Goal: Task Accomplishment & Management: Use online tool/utility

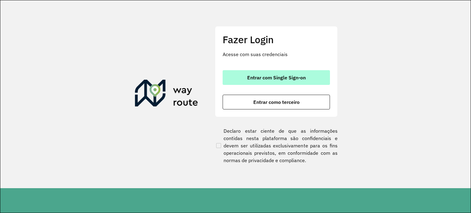
click at [301, 75] on span "Entrar com Single Sign-on" at bounding box center [276, 77] width 59 height 5
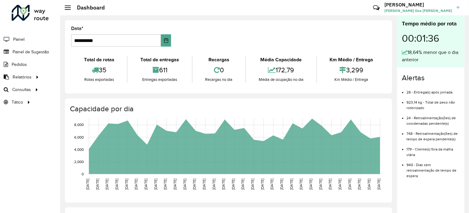
drag, startPoint x: 17, startPoint y: 87, endPoint x: 0, endPoint y: 131, distance: 47.8
click at [0, 132] on div "Roteirizador AmbevTech Painel Painel de Sugestão Pedidos Relatórios Clientes Cl…" at bounding box center [30, 106] width 60 height 213
click at [70, 86] on span "Roteirização" at bounding box center [82, 89] width 25 height 6
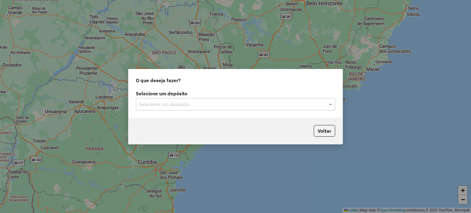
click at [277, 103] on input "text" at bounding box center [229, 104] width 181 height 7
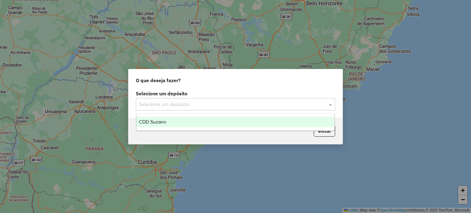
click at [255, 119] on div "CDD Suzano" at bounding box center [235, 122] width 198 height 10
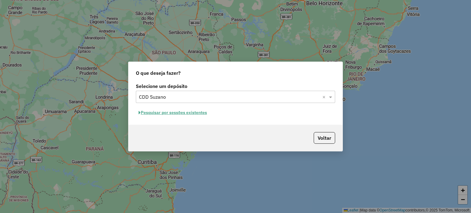
click at [154, 110] on button "Pesquisar por sessões existentes" at bounding box center [173, 112] width 74 height 9
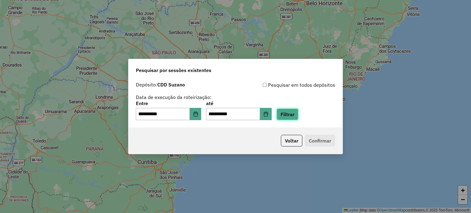
click at [296, 112] on button "Filtrar" at bounding box center [287, 114] width 22 height 12
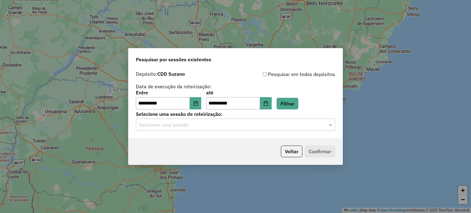
click at [290, 124] on input "text" at bounding box center [229, 124] width 181 height 7
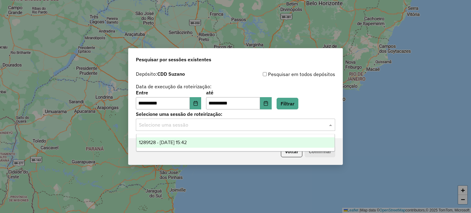
click at [169, 140] on span "1289128 - 06/10/2025 15:42" at bounding box center [163, 142] width 48 height 5
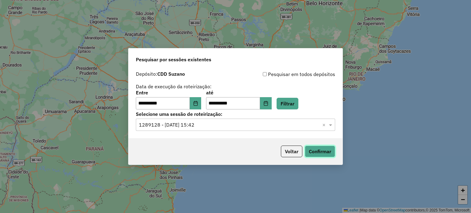
click at [321, 153] on button "Confirmar" at bounding box center [320, 152] width 30 height 12
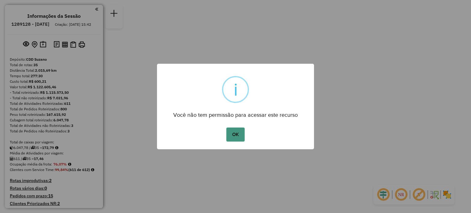
click at [233, 134] on button "OK" at bounding box center [235, 134] width 18 height 14
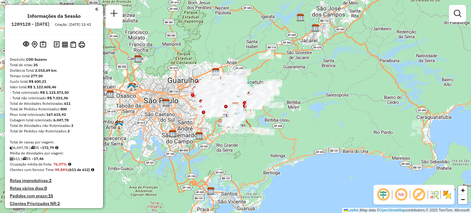
scroll to position [878, 0]
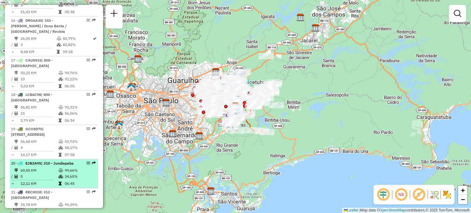
click at [88, 161] on div at bounding box center [86, 163] width 18 height 4
select select "**********"
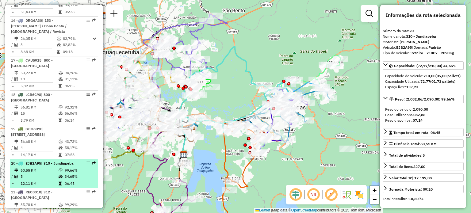
drag, startPoint x: 89, startPoint y: 104, endPoint x: 85, endPoint y: 106, distance: 4.1
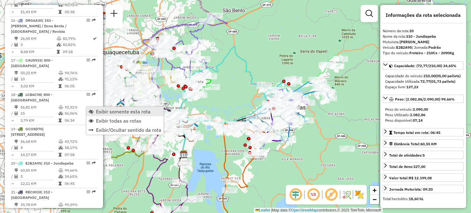
click at [117, 112] on span "Exibir somente esta rota" at bounding box center [123, 111] width 55 height 5
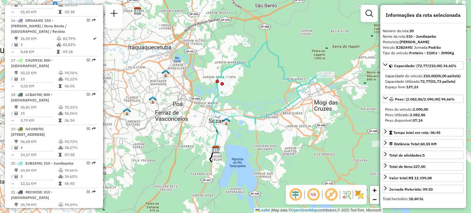
drag, startPoint x: 238, startPoint y: 103, endPoint x: 282, endPoint y: 96, distance: 44.0
click at [282, 96] on div "Janela de atendimento Grade de atendimento Capacidade Transportadoras Veículos …" at bounding box center [235, 106] width 471 height 213
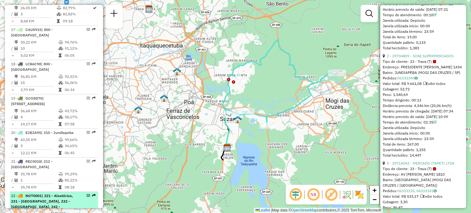
scroll to position [939, 0]
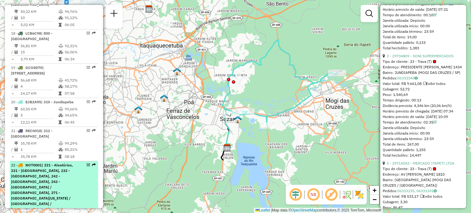
click at [61, 163] on span "| 221 - Aleatórios, 231 - Jardim Etelvina, 232 - Lajeado, 242 - Vila Curuçá, 24…" at bounding box center [42, 201] width 62 height 76
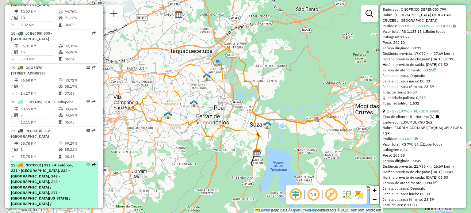
scroll to position [334, 0]
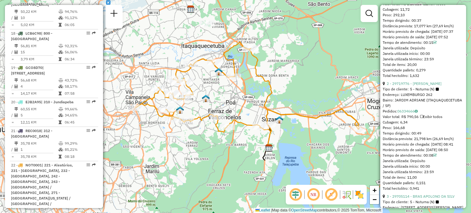
drag, startPoint x: 247, startPoint y: 170, endPoint x: 259, endPoint y: 165, distance: 13.0
click at [259, 165] on div "Janela de atendimento Grade de atendimento Capacidade Transportadoras Veículos …" at bounding box center [235, 106] width 471 height 213
click at [377, 97] on div "Janela de atendimento Grade de atendimento Capacidade Transportadoras Veículos …" at bounding box center [235, 106] width 471 height 213
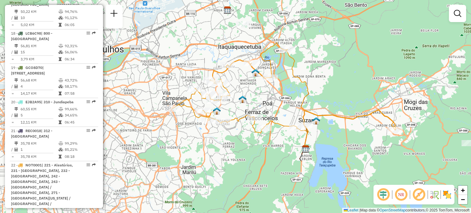
drag, startPoint x: 344, startPoint y: 157, endPoint x: 381, endPoint y: 158, distance: 36.8
click at [381, 158] on div "Janela de atendimento Grade de atendimento Capacidade Transportadoras Veículos …" at bounding box center [235, 106] width 471 height 213
click at [417, 197] on em at bounding box center [418, 194] width 15 height 15
click at [403, 199] on em at bounding box center [400, 194] width 15 height 15
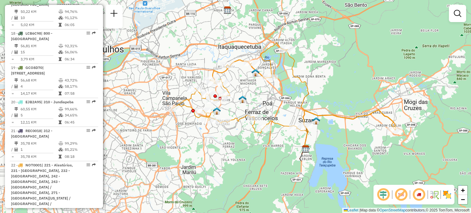
click at [418, 193] on em at bounding box center [418, 194] width 15 height 15
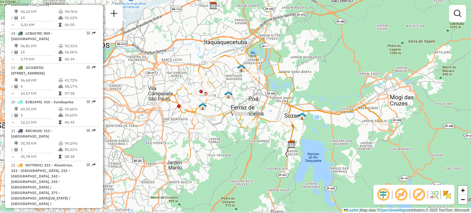
drag, startPoint x: 303, startPoint y: 182, endPoint x: 289, endPoint y: 178, distance: 14.8
click at [289, 178] on div "Janela de atendimento Grade de atendimento Capacidade Transportadoras Veículos …" at bounding box center [235, 106] width 471 height 213
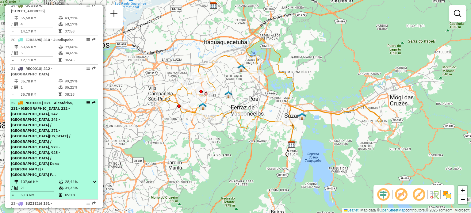
scroll to position [1031, 0]
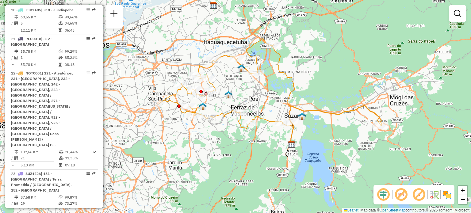
drag, startPoint x: 174, startPoint y: 122, endPoint x: 229, endPoint y: 133, distance: 56.4
click at [174, 122] on div "Janela de atendimento Grade de atendimento Capacidade Transportadoras Veículos …" at bounding box center [235, 106] width 471 height 213
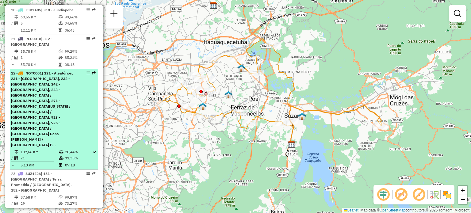
click at [48, 71] on span "| 221 - Aleatórios, 231 - Jardim Etelvina, 232 - Lajeado, 242 - Vila Curuçá, 24…" at bounding box center [42, 109] width 62 height 76
select select "**********"
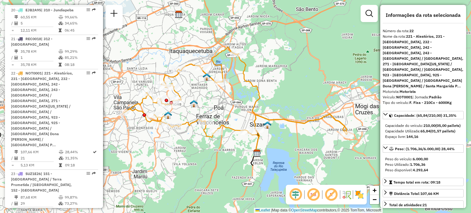
click at [443, 134] on div "Espaço livre: 144,16" at bounding box center [423, 137] width 76 height 6
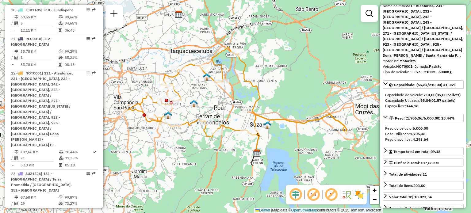
scroll to position [61, 0]
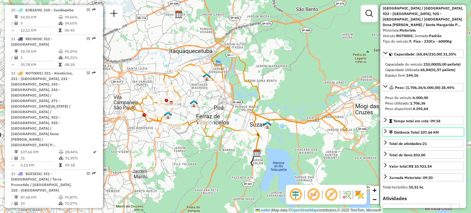
click at [387, 129] on icon at bounding box center [385, 131] width 5 height 5
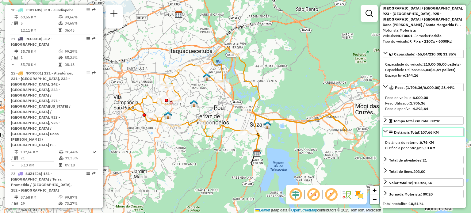
click at [386, 129] on icon at bounding box center [385, 131] width 5 height 5
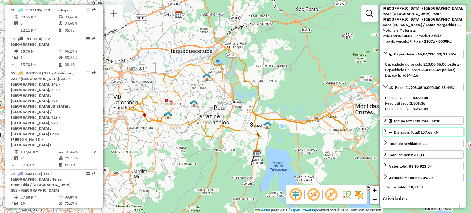
click at [388, 128] on link "Distância Total: 107,66 KM" at bounding box center [422, 132] width 81 height 8
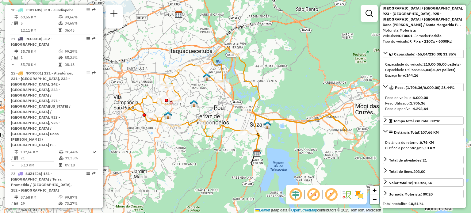
click at [184, 148] on div "Janela de atendimento Grade de atendimento Capacidade Transportadoras Veículos …" at bounding box center [235, 106] width 471 height 213
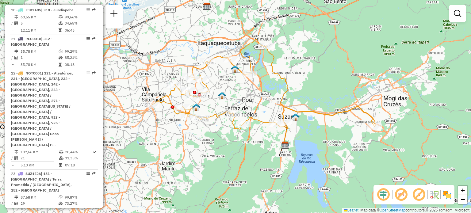
drag, startPoint x: 284, startPoint y: 110, endPoint x: 313, endPoint y: 102, distance: 29.3
click at [313, 102] on div "Janela de atendimento Grade de atendimento Capacidade Transportadoras Veículos …" at bounding box center [235, 106] width 471 height 213
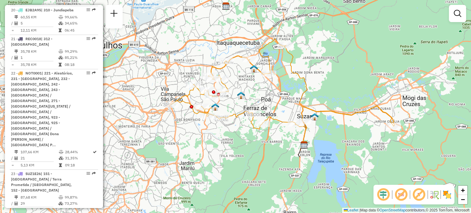
drag, startPoint x: 237, startPoint y: 104, endPoint x: 254, endPoint y: 100, distance: 17.9
click at [254, 100] on div "Janela de atendimento Grade de atendimento Capacidade Transportadoras Veículos …" at bounding box center [235, 106] width 471 height 213
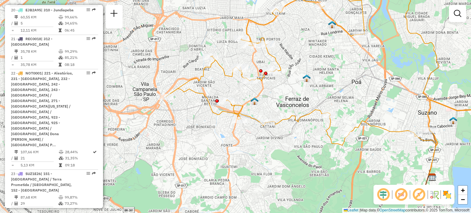
drag, startPoint x: 243, startPoint y: 99, endPoint x: 273, endPoint y: 97, distance: 30.7
click at [273, 97] on div "Janela de atendimento Grade de atendimento Capacidade Transportadoras Veículos …" at bounding box center [235, 106] width 471 height 213
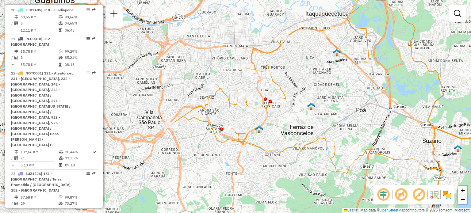
drag, startPoint x: 334, startPoint y: 80, endPoint x: 338, endPoint y: 108, distance: 28.6
click at [338, 108] on div "Janela de atendimento Grade de atendimento Capacidade Transportadoras Veículos …" at bounding box center [235, 106] width 471 height 213
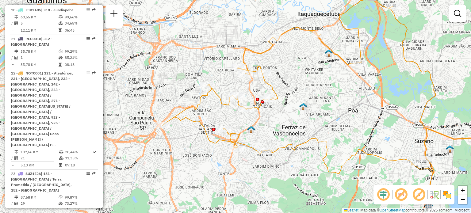
drag, startPoint x: 359, startPoint y: 101, endPoint x: 342, endPoint y: 101, distance: 16.6
click at [342, 101] on div "Janela de atendimento Grade de atendimento Capacidade Transportadoras Veículos …" at bounding box center [235, 106] width 471 height 213
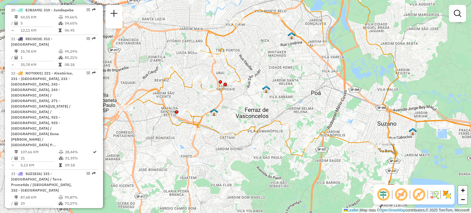
drag, startPoint x: 356, startPoint y: 120, endPoint x: 327, endPoint y: 101, distance: 33.8
click at [327, 101] on div "Janela de atendimento Grade de atendimento Capacidade Transportadoras Veículos …" at bounding box center [235, 106] width 471 height 213
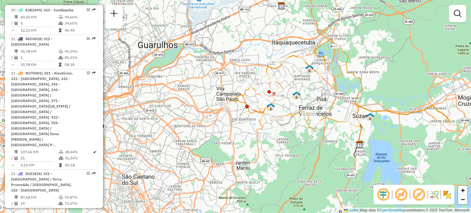
click at [141, 111] on div "Janela de atendimento Grade de atendimento Capacidade Transportadoras Veículos …" at bounding box center [235, 106] width 471 height 213
click at [455, 143] on div "Janela de atendimento Grade de atendimento Capacidade Transportadoras Veículos …" at bounding box center [235, 106] width 471 height 213
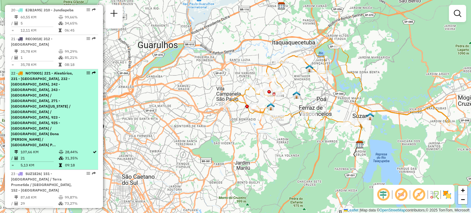
click at [69, 70] on div "22 - NOT0001 | 221 - Aleatórios, 231 - Jardim Etelvina, 232 - Lajeado, 242 - Vi…" at bounding box center [43, 108] width 65 height 77
select select "**********"
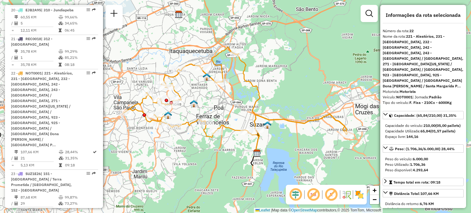
click at [333, 104] on div "Janela de atendimento Grade de atendimento Capacidade Transportadoras Veículos …" at bounding box center [235, 106] width 471 height 213
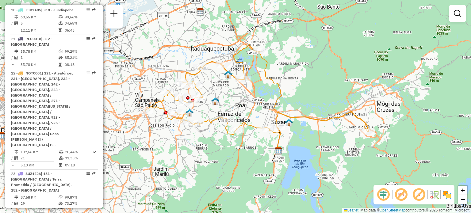
drag, startPoint x: 302, startPoint y: 148, endPoint x: 322, endPoint y: 147, distance: 20.3
click at [322, 147] on div "Janela de atendimento Grade de atendimento Capacidade Transportadoras Veículos …" at bounding box center [235, 106] width 471 height 213
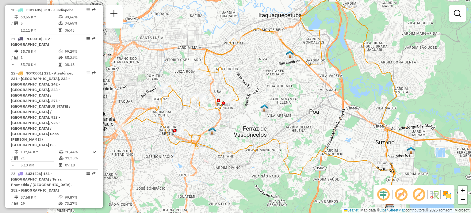
drag, startPoint x: 220, startPoint y: 95, endPoint x: 284, endPoint y: 90, distance: 64.2
click at [284, 90] on div "Janela de atendimento Grade de atendimento Capacidade Transportadoras Veículos …" at bounding box center [235, 106] width 471 height 213
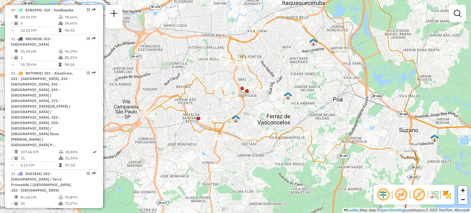
drag, startPoint x: 297, startPoint y: 89, endPoint x: 312, endPoint y: 79, distance: 17.8
click at [312, 79] on div "Janela de atendimento Grade de atendimento Capacidade Transportadoras Veículos …" at bounding box center [235, 106] width 471 height 213
click at [139, 77] on div "Janela de atendimento Grade de atendimento Capacidade Transportadoras Veículos …" at bounding box center [235, 106] width 471 height 213
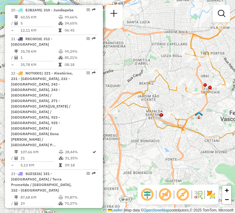
drag, startPoint x: 167, startPoint y: 100, endPoint x: 245, endPoint y: 98, distance: 78.5
click at [235, 98] on html "Aguarde... Pop-up bloqueado! Seu navegador bloqueou automáticamente a abertura …" at bounding box center [117, 106] width 235 height 213
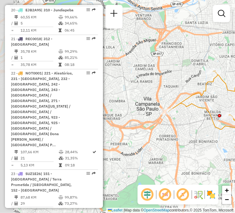
drag, startPoint x: 145, startPoint y: 45, endPoint x: 192, endPoint y: 41, distance: 47.1
click at [195, 41] on div "Janela de atendimento Grade de atendimento Capacidade Transportadoras Veículos …" at bounding box center [117, 106] width 235 height 213
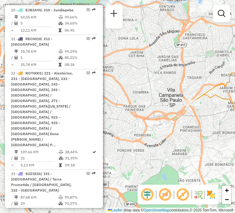
drag, startPoint x: 171, startPoint y: 121, endPoint x: 193, endPoint y: 116, distance: 22.9
click at [195, 117] on div "Janela de atendimento Grade de atendimento Capacidade Transportadoras Veículos …" at bounding box center [117, 106] width 235 height 213
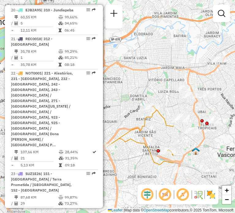
drag, startPoint x: 208, startPoint y: 92, endPoint x: 123, endPoint y: 136, distance: 95.7
click at [123, 136] on icon at bounding box center [140, 135] width 66 height 59
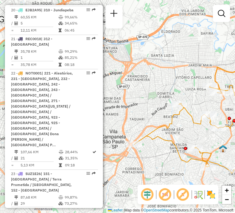
drag, startPoint x: 137, startPoint y: 128, endPoint x: 165, endPoint y: 126, distance: 28.0
click at [165, 126] on icon at bounding box center [210, 109] width 151 height 127
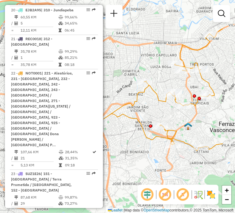
drag, startPoint x: 196, startPoint y: 89, endPoint x: 161, endPoint y: 66, distance: 42.2
click at [161, 66] on div "Janela de atendimento Grade de atendimento Capacidade Transportadoras Veículos …" at bounding box center [117, 106] width 235 height 213
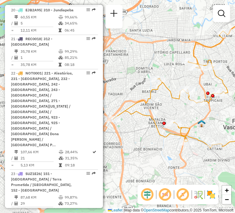
drag, startPoint x: 147, startPoint y: 137, endPoint x: 161, endPoint y: 135, distance: 13.7
click at [161, 135] on icon at bounding box center [192, 84] width 159 height 127
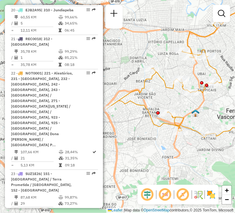
drag, startPoint x: 151, startPoint y: 136, endPoint x: 144, endPoint y: 126, distance: 12.2
click at [144, 126] on div "Janela de atendimento Grade de atendimento Capacidade Transportadoras Veículos …" at bounding box center [117, 106] width 235 height 213
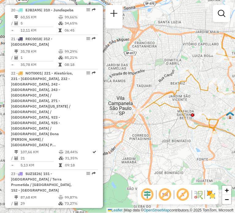
drag, startPoint x: 139, startPoint y: 129, endPoint x: 174, endPoint y: 131, distance: 35.0
click at [174, 131] on div "Janela de atendimento Grade de atendimento Capacidade Transportadoras Veículos …" at bounding box center [117, 106] width 235 height 213
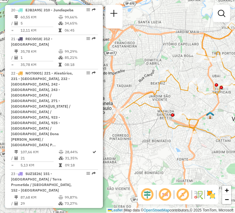
drag, startPoint x: 192, startPoint y: 140, endPoint x: 169, endPoint y: 134, distance: 22.8
click at [167, 143] on div "Janela de atendimento Grade de atendimento Capacidade Transportadoras Veículos …" at bounding box center [117, 106] width 235 height 213
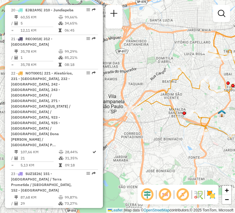
drag, startPoint x: 202, startPoint y: 119, endPoint x: 221, endPoint y: 111, distance: 20.6
click at [221, 111] on img at bounding box center [222, 113] width 8 height 8
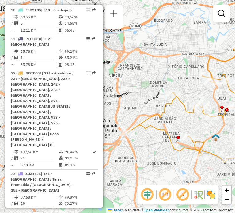
drag, startPoint x: 214, startPoint y: 102, endPoint x: 204, endPoint y: 131, distance: 30.1
click at [204, 131] on div "Janela de atendimento Grade de atendimento Capacidade Transportadoras Veículos …" at bounding box center [117, 106] width 235 height 213
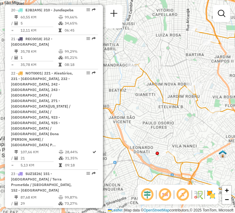
drag, startPoint x: 191, startPoint y: 131, endPoint x: 206, endPoint y: 129, distance: 14.6
click at [206, 129] on div "Janela de atendimento Grade de atendimento Capacidade Transportadoras Veículos …" at bounding box center [117, 106] width 235 height 213
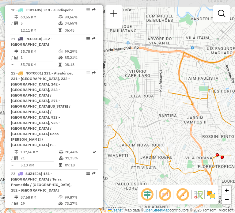
drag, startPoint x: 203, startPoint y: 110, endPoint x: 189, endPoint y: 150, distance: 41.8
click at [189, 150] on div "Janela de atendimento Grade de atendimento Capacidade Transportadoras Veículos …" at bounding box center [117, 106] width 235 height 213
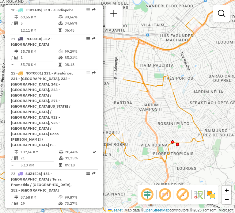
drag, startPoint x: 207, startPoint y: 135, endPoint x: 163, endPoint y: 121, distance: 46.1
click at [163, 121] on div "Janela de atendimento Grade de atendimento Capacidade Transportadoras Veículos …" at bounding box center [117, 106] width 235 height 213
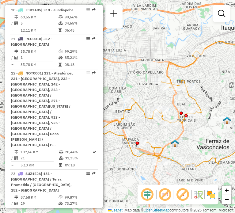
drag, startPoint x: 199, startPoint y: 160, endPoint x: 200, endPoint y: 126, distance: 34.6
click at [200, 126] on div "Janela de atendimento Grade de atendimento Capacidade Transportadoras Veículos …" at bounding box center [117, 106] width 235 height 213
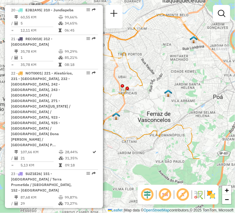
drag, startPoint x: 212, startPoint y: 81, endPoint x: 154, endPoint y: 53, distance: 64.9
click at [154, 53] on div "Janela de atendimento Grade de atendimento Capacidade Transportadoras Veículos …" at bounding box center [117, 106] width 235 height 213
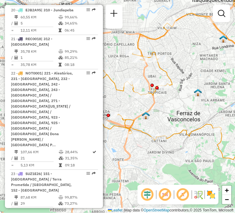
drag, startPoint x: 214, startPoint y: 108, endPoint x: 222, endPoint y: 112, distance: 8.9
click at [222, 112] on div "Janela de atendimento Grade de atendimento Capacidade Transportadoras Veículos …" at bounding box center [117, 106] width 235 height 213
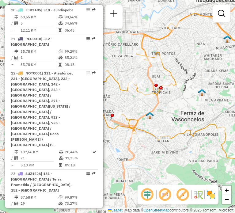
drag, startPoint x: 192, startPoint y: 108, endPoint x: 207, endPoint y: 109, distance: 15.3
click at [207, 108] on div "Janela de atendimento Grade de atendimento Capacidade Transportadoras Veículos …" at bounding box center [117, 106] width 235 height 213
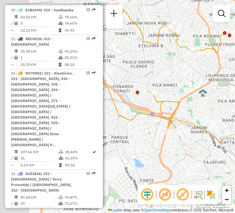
drag, startPoint x: 174, startPoint y: 150, endPoint x: 219, endPoint y: 151, distance: 44.8
click at [228, 155] on div "Janela de atendimento Grade de atendimento Capacidade Transportadoras Veículos …" at bounding box center [117, 106] width 235 height 213
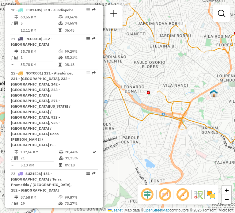
drag, startPoint x: 176, startPoint y: 140, endPoint x: 200, endPoint y: 138, distance: 24.6
click at [200, 138] on div "Janela de atendimento Grade de atendimento Capacidade Transportadoras Veículos …" at bounding box center [117, 106] width 235 height 213
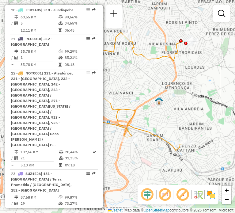
drag, startPoint x: 219, startPoint y: 99, endPoint x: 139, endPoint y: 110, distance: 81.7
click at [139, 110] on div "Janela de atendimento Grade de atendimento Capacidade Transportadoras Veículos …" at bounding box center [117, 106] width 235 height 213
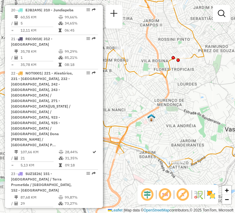
drag, startPoint x: 210, startPoint y: 109, endPoint x: 210, endPoint y: 112, distance: 3.7
click at [210, 112] on div "Janela de atendimento Grade de atendimento Capacidade Transportadoras Veículos …" at bounding box center [117, 106] width 235 height 213
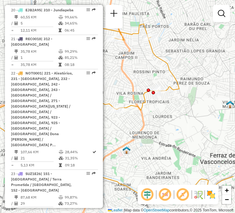
drag, startPoint x: 201, startPoint y: 58, endPoint x: 176, endPoint y: 90, distance: 40.9
click at [176, 90] on icon at bounding box center [93, 105] width 282 height 188
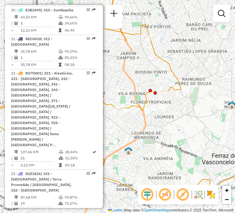
drag, startPoint x: 151, startPoint y: 51, endPoint x: 186, endPoint y: 57, distance: 35.4
click at [186, 57] on icon at bounding box center [119, 89] width 282 height 221
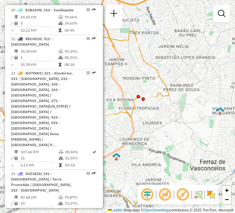
drag, startPoint x: 201, startPoint y: 56, endPoint x: 154, endPoint y: 57, distance: 47.5
click at [154, 57] on div "Janela de atendimento Grade de atendimento Capacidade Transportadoras Veículos …" at bounding box center [117, 106] width 235 height 213
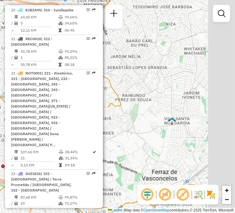
drag, startPoint x: 188, startPoint y: 82, endPoint x: 140, endPoint y: 92, distance: 48.9
click at [140, 92] on div "Janela de atendimento Grade de atendimento Capacidade Transportadoras Veículos …" at bounding box center [117, 106] width 235 height 213
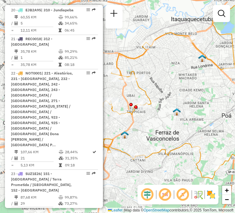
click at [185, 98] on div "Janela de atendimento Grade de atendimento Capacidade Transportadoras Veículos …" at bounding box center [117, 106] width 235 height 213
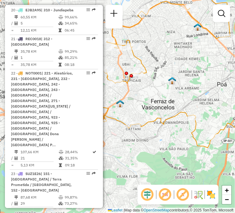
drag, startPoint x: 226, startPoint y: 69, endPoint x: 200, endPoint y: 44, distance: 36.2
click at [200, 44] on div "Janela de atendimento Grade de atendimento Capacidade Transportadoras Veículos …" at bounding box center [117, 106] width 235 height 213
click at [173, 72] on div "Janela de atendimento Grade de atendimento Capacidade Transportadoras Veículos …" at bounding box center [117, 106] width 235 height 213
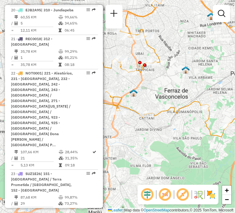
drag, startPoint x: 168, startPoint y: 78, endPoint x: 205, endPoint y: 59, distance: 41.3
click at [190, 66] on img at bounding box center [186, 70] width 8 height 8
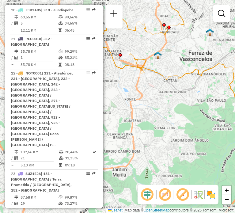
drag, startPoint x: 181, startPoint y: 96, endPoint x: 180, endPoint y: 127, distance: 31.6
click at [181, 127] on div "Janela de atendimento Grade de atendimento Capacidade Transportadoras Veículos …" at bounding box center [117, 106] width 235 height 213
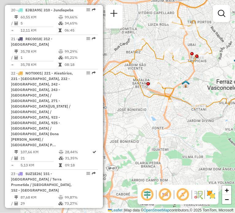
drag, startPoint x: 152, startPoint y: 103, endPoint x: 203, endPoint y: 122, distance: 55.4
click at [207, 124] on div "Janela de atendimento Grade de atendimento Capacidade Transportadoras Veículos …" at bounding box center [117, 106] width 235 height 213
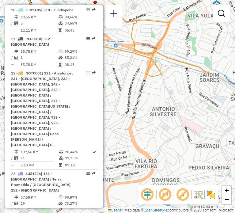
drag, startPoint x: 208, startPoint y: 120, endPoint x: 162, endPoint y: 100, distance: 49.8
click at [162, 100] on div "Janela de atendimento Grade de atendimento Capacidade Transportadoras Veículos …" at bounding box center [117, 106] width 235 height 213
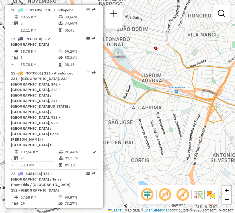
drag, startPoint x: 187, startPoint y: 98, endPoint x: 248, endPoint y: 144, distance: 76.1
click at [235, 144] on html "Aguarde... Pop-up bloqueado! Seu navegador bloqueou automáticamente a abertura …" at bounding box center [117, 106] width 235 height 213
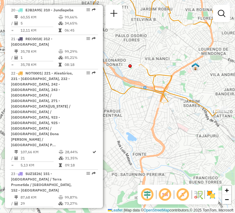
drag, startPoint x: 188, startPoint y: 135, endPoint x: 150, endPoint y: 111, distance: 45.4
click at [150, 111] on div "Janela de atendimento Grade de atendimento Capacidade Transportadoras Veículos …" at bounding box center [117, 106] width 235 height 213
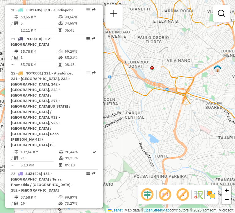
drag, startPoint x: 168, startPoint y: 118, endPoint x: 190, endPoint y: 120, distance: 22.1
click at [190, 120] on div "Janela de atendimento Grade de atendimento Capacidade Transportadoras Veículos …" at bounding box center [117, 106] width 235 height 213
click at [146, 100] on div "Janela de atendimento Grade de atendimento Capacidade Transportadoras Veículos …" at bounding box center [117, 106] width 235 height 213
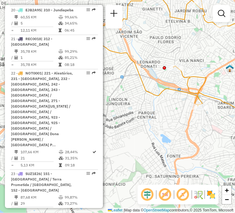
drag, startPoint x: 182, startPoint y: 121, endPoint x: 220, endPoint y: 122, distance: 38.3
click at [220, 122] on div "Janela de atendimento Grade de atendimento Capacidade Transportadoras Veículos …" at bounding box center [117, 106] width 235 height 213
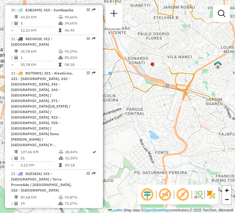
drag, startPoint x: 230, startPoint y: 49, endPoint x: 164, endPoint y: 40, distance: 66.5
click at [164, 40] on div "Janela de atendimento Grade de atendimento Capacidade Transportadoras Veículos …" at bounding box center [117, 106] width 235 height 213
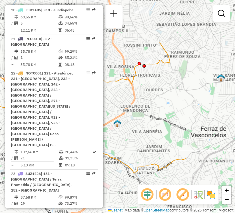
drag, startPoint x: 210, startPoint y: 55, endPoint x: 137, endPoint y: 118, distance: 96.4
click at [137, 118] on div "Janela de atendimento Grade de atendimento Capacidade Transportadoras Veículos …" at bounding box center [117, 106] width 235 height 213
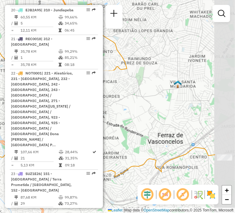
drag, startPoint x: 208, startPoint y: 117, endPoint x: 161, endPoint y: 121, distance: 46.5
click at [161, 121] on div "Janela de atendimento Grade de atendimento Capacidade Transportadoras Veículos …" at bounding box center [117, 106] width 235 height 213
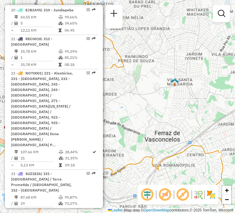
click at [120, 133] on div "Janela de atendimento Grade de atendimento Capacidade Transportadoras Veículos …" at bounding box center [117, 106] width 235 height 213
click at [158, 131] on div "Janela de atendimento Grade de atendimento Capacidade Transportadoras Veículos …" at bounding box center [117, 106] width 235 height 213
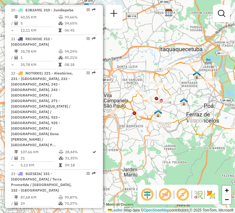
drag, startPoint x: 180, startPoint y: 130, endPoint x: 169, endPoint y: 122, distance: 13.7
click at [169, 123] on div "Janela de atendimento Grade de atendimento Capacidade Transportadoras Veículos …" at bounding box center [117, 106] width 235 height 213
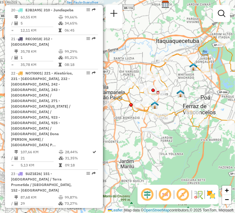
drag, startPoint x: 174, startPoint y: 85, endPoint x: 180, endPoint y: 83, distance: 7.3
click at [180, 83] on div "Janela de atendimento Grade de atendimento Capacidade Transportadoras Veículos …" at bounding box center [117, 106] width 235 height 213
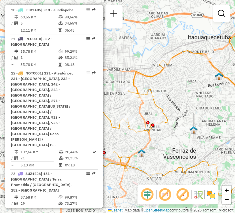
drag, startPoint x: 175, startPoint y: 89, endPoint x: 173, endPoint y: 85, distance: 3.9
click at [175, 89] on div "Rota 22 - Placa NOT0001 29796843 - MARIA IVONEIDE DE SO Janela de atendimento G…" at bounding box center [117, 106] width 235 height 213
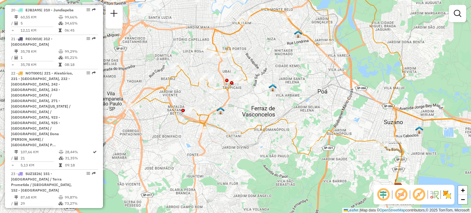
drag, startPoint x: 346, startPoint y: 138, endPoint x: 307, endPoint y: 95, distance: 57.5
click at [307, 95] on div "Janela de atendimento Grade de atendimento Capacidade Transportadoras Veículos …" at bounding box center [235, 106] width 471 height 213
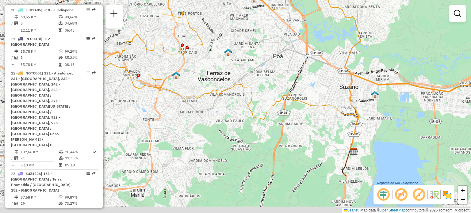
drag, startPoint x: 374, startPoint y: 123, endPoint x: 310, endPoint y: 75, distance: 79.6
click at [310, 75] on div "Janela de atendimento Grade de atendimento Capacidade Transportadoras Veículos …" at bounding box center [235, 106] width 471 height 213
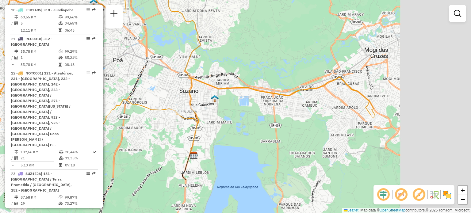
drag, startPoint x: 419, startPoint y: 103, endPoint x: 299, endPoint y: 118, distance: 120.8
click at [283, 116] on div "Janela de atendimento Grade de atendimento Capacidade Transportadoras Veículos …" at bounding box center [235, 106] width 471 height 213
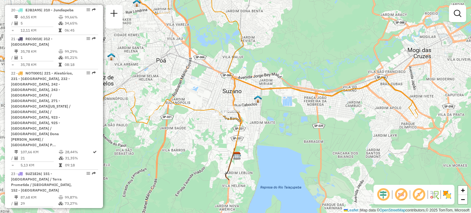
drag, startPoint x: 287, startPoint y: 112, endPoint x: 351, endPoint y: 121, distance: 64.3
click at [351, 121] on div "Janela de atendimento Grade de atendimento Capacidade Transportadoras Veículos …" at bounding box center [235, 106] width 471 height 213
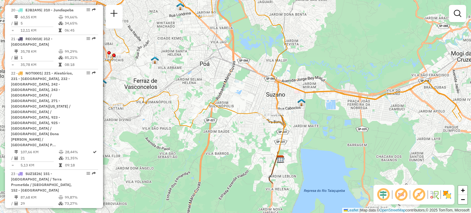
drag, startPoint x: 254, startPoint y: 131, endPoint x: 260, endPoint y: 130, distance: 5.7
click at [260, 130] on div "Janela de atendimento Grade de atendimento Capacidade Transportadoras Veículos …" at bounding box center [235, 106] width 471 height 213
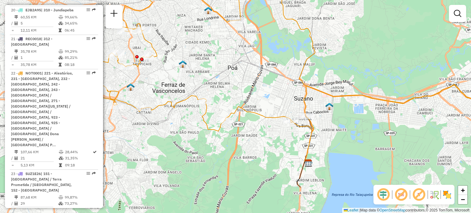
drag, startPoint x: 246, startPoint y: 131, endPoint x: 269, endPoint y: 135, distance: 22.9
click at [270, 135] on div "Janela de atendimento Grade de atendimento Capacidade Transportadoras Veículos …" at bounding box center [235, 106] width 471 height 213
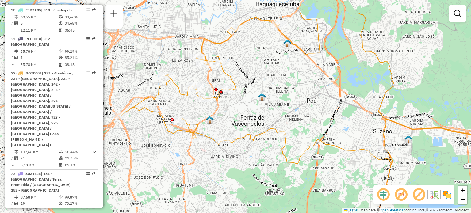
drag, startPoint x: 239, startPoint y: 80, endPoint x: 312, endPoint y: 111, distance: 79.8
click at [312, 111] on div "Janela de atendimento Grade de atendimento Capacidade Transportadoras Veículos …" at bounding box center [235, 106] width 471 height 213
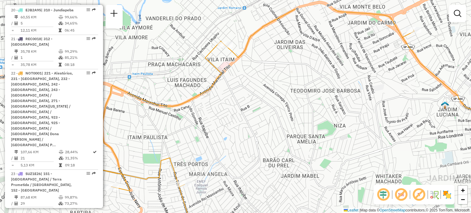
drag, startPoint x: 243, startPoint y: 49, endPoint x: 252, endPoint y: 78, distance: 30.2
click at [252, 78] on div "Janela de atendimento Grade de atendimento Capacidade Transportadoras Veículos …" at bounding box center [235, 106] width 471 height 213
drag, startPoint x: 168, startPoint y: 157, endPoint x: 165, endPoint y: 155, distance: 3.3
click at [168, 157] on icon at bounding box center [237, 107] width 559 height 256
select select "**********"
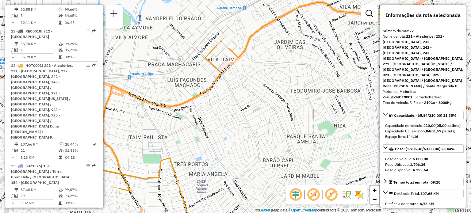
scroll to position [1044, 0]
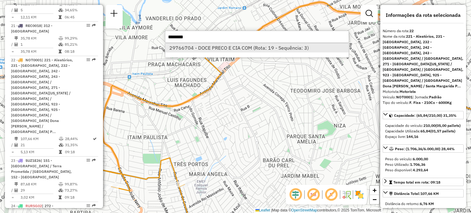
type input "********"
click at [258, 51] on li "29766704 - DOCE PRECO E CIA COM (Rota: 19 - Sequência: 3)" at bounding box center [256, 47] width 183 height 9
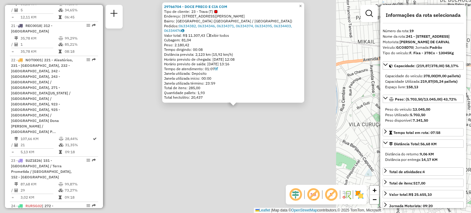
scroll to position [936, 0]
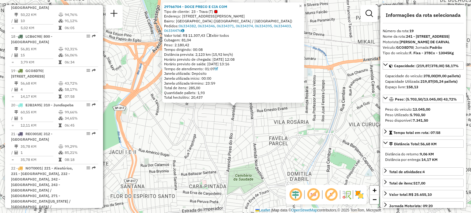
drag, startPoint x: 296, startPoint y: 69, endPoint x: 300, endPoint y: 96, distance: 28.0
click at [300, 96] on div "29766704 - DOCE PRECO E CIA COM Tipo de cliente: 23 - Trava (T) Endereço: AV PI…" at bounding box center [233, 52] width 138 height 96
click at [260, 83] on div "Janela utilizada término: 23:59" at bounding box center [233, 83] width 138 height 5
drag, startPoint x: 217, startPoint y: 97, endPoint x: 190, endPoint y: 78, distance: 32.6
click at [190, 78] on div "29766704 - DOCE PRECO E CIA COM Tipo de cliente: 23 - Trava (T) Endereço: AV PI…" at bounding box center [233, 52] width 138 height 96
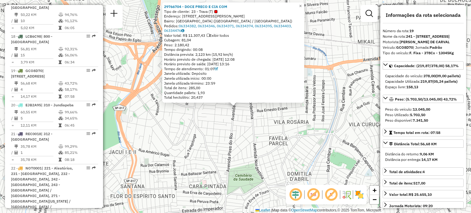
click at [251, 86] on div "Total de itens: 285,00" at bounding box center [233, 87] width 138 height 5
drag, startPoint x: 211, startPoint y: 69, endPoint x: 164, endPoint y: 70, distance: 46.9
click at [164, 70] on div "29766704 - DOCE PRECO E CIA COM Tipo de cliente: 23 - Trava (T) Endereço: AV PI…" at bounding box center [233, 52] width 142 height 100
copy div "Tempo de atendimento: 01:07"
drag, startPoint x: 174, startPoint y: 52, endPoint x: 175, endPoint y: 56, distance: 4.2
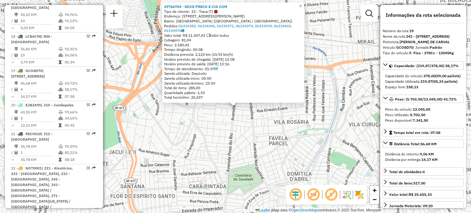
click at [174, 52] on div "Distância prevista: 2,123 km (15,92 km/h)" at bounding box center [233, 54] width 138 height 5
